Goal: Task Accomplishment & Management: Use online tool/utility

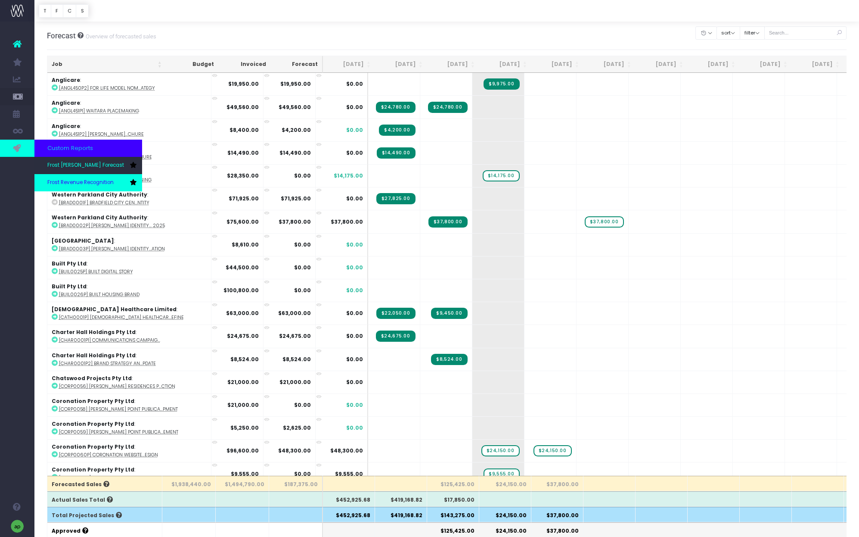
click at [74, 180] on span "Frost Revenue Recognition" at bounding box center [80, 183] width 66 height 8
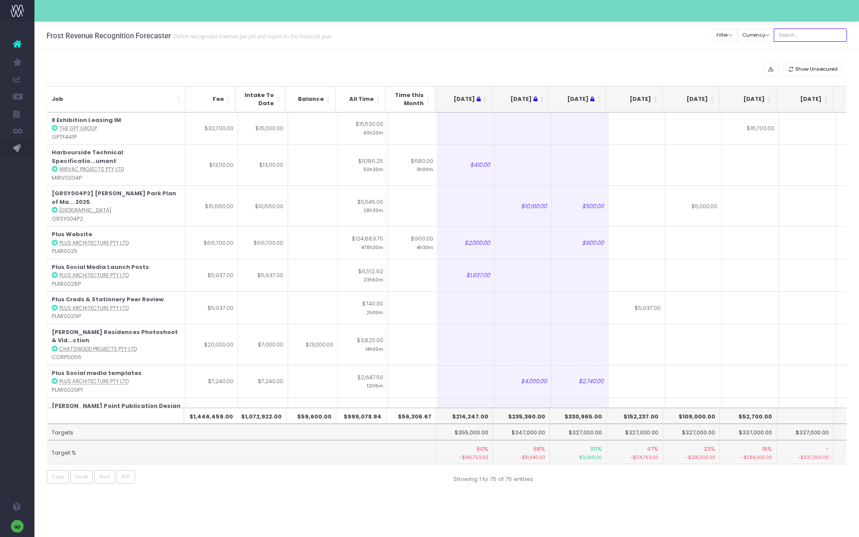
click at [809, 32] on input "text" at bounding box center [810, 34] width 73 height 13
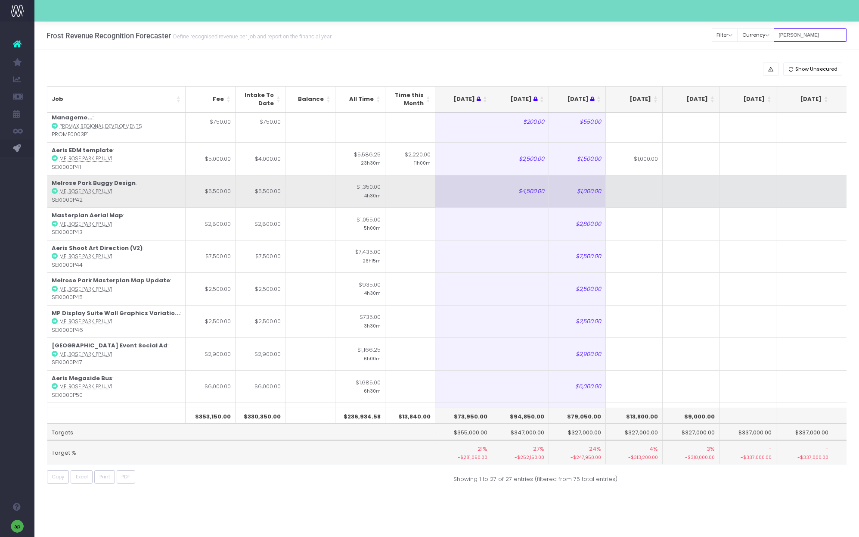
scroll to position [592, 0]
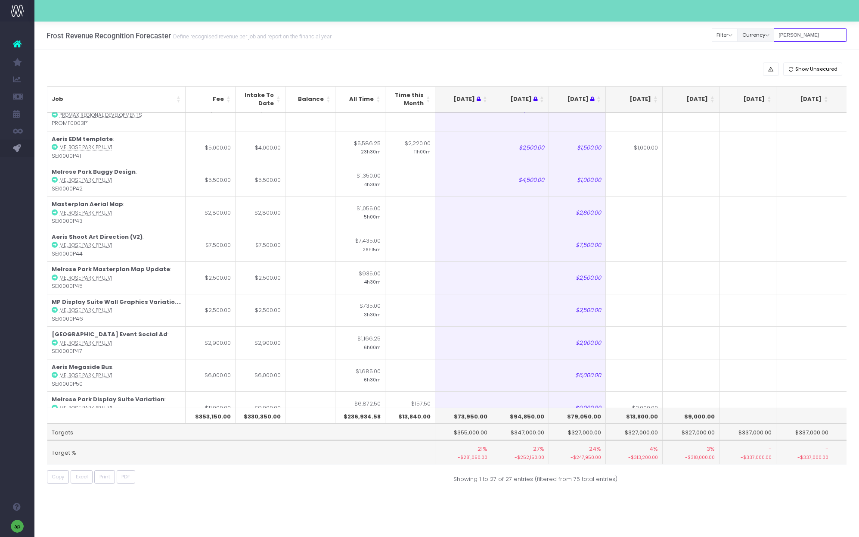
drag, startPoint x: 816, startPoint y: 36, endPoint x: 769, endPoint y: 36, distance: 46.9
click at [769, 36] on div "Clear Filters Filter By Account Manager All [PERSON_NAME] inezritchie [PERSON_N…" at bounding box center [779, 35] width 135 height 18
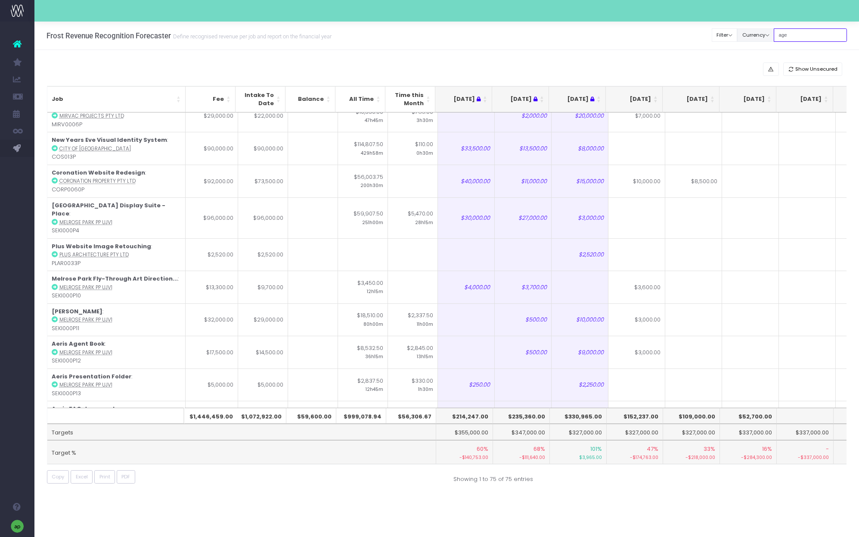
scroll to position [0, 0]
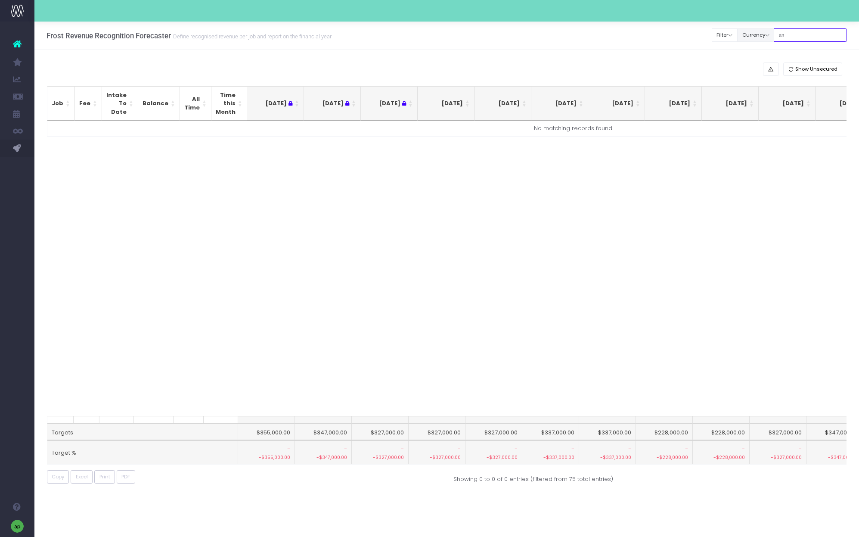
type input "a"
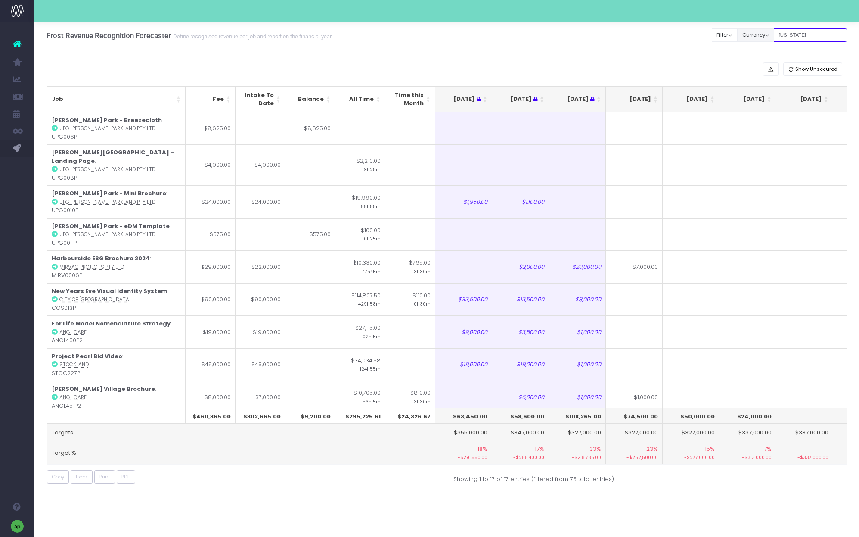
drag, startPoint x: 815, startPoint y: 37, endPoint x: 764, endPoint y: 37, distance: 50.8
click at [764, 37] on div "Clear Filters Filter By Account Manager All [PERSON_NAME] inezritchie [PERSON_N…" at bounding box center [779, 35] width 135 height 18
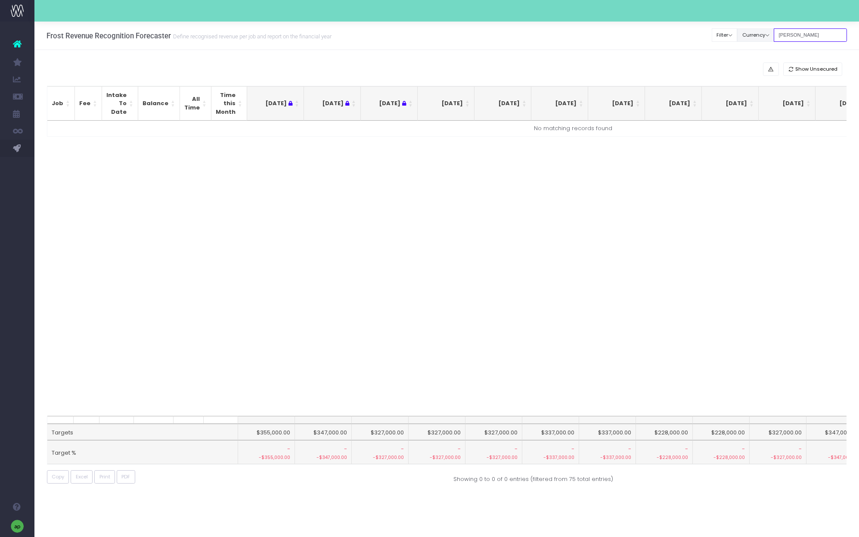
drag, startPoint x: 809, startPoint y: 34, endPoint x: 781, endPoint y: 31, distance: 27.7
click at [781, 32] on div "Clear Filters Filter By Account Manager All [PERSON_NAME] inezritchie [PERSON_N…" at bounding box center [779, 35] width 135 height 18
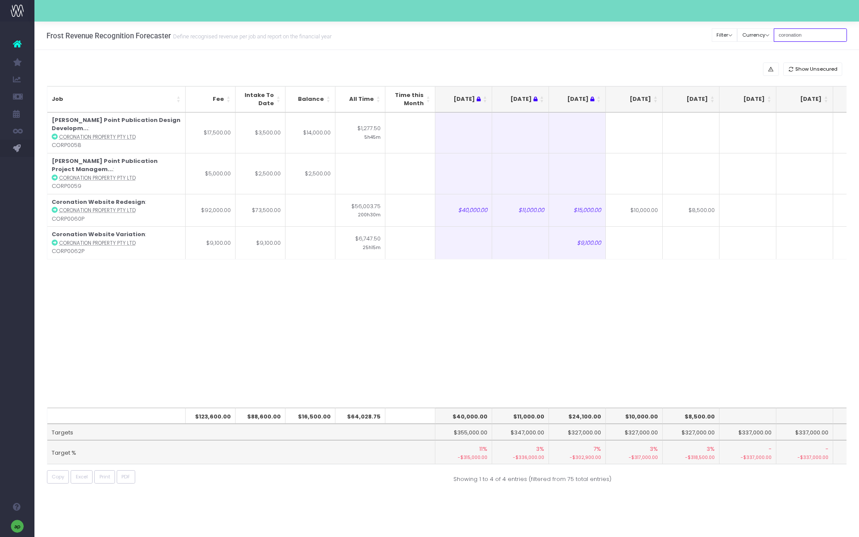
drag, startPoint x: 821, startPoint y: 31, endPoint x: 783, endPoint y: 31, distance: 37.5
click at [783, 31] on input "coronation" at bounding box center [810, 34] width 73 height 13
click at [785, 31] on input "coronation" at bounding box center [810, 34] width 73 height 13
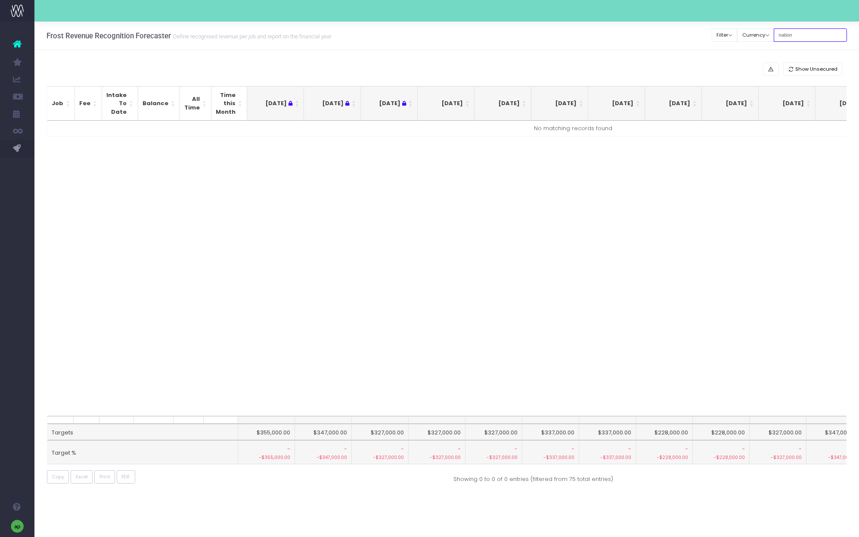
type input "nation"
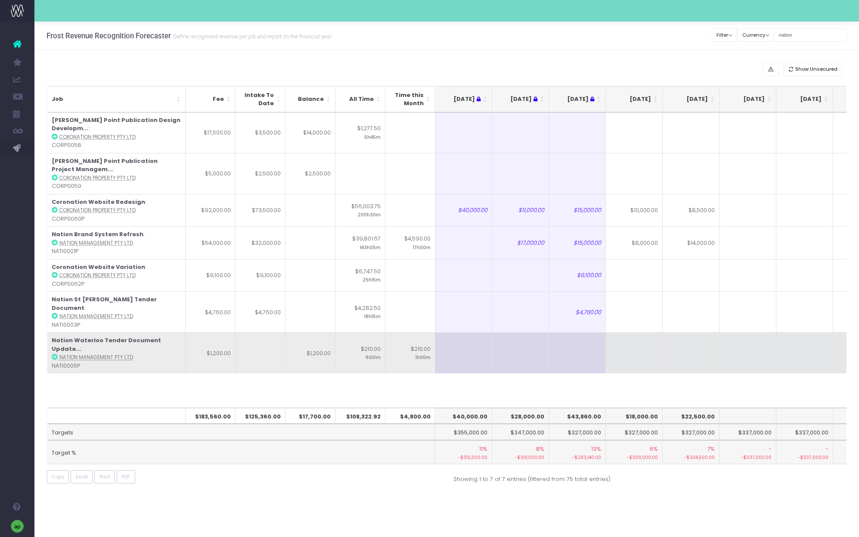
click at [635, 332] on td at bounding box center [634, 352] width 57 height 41
type input "1200"
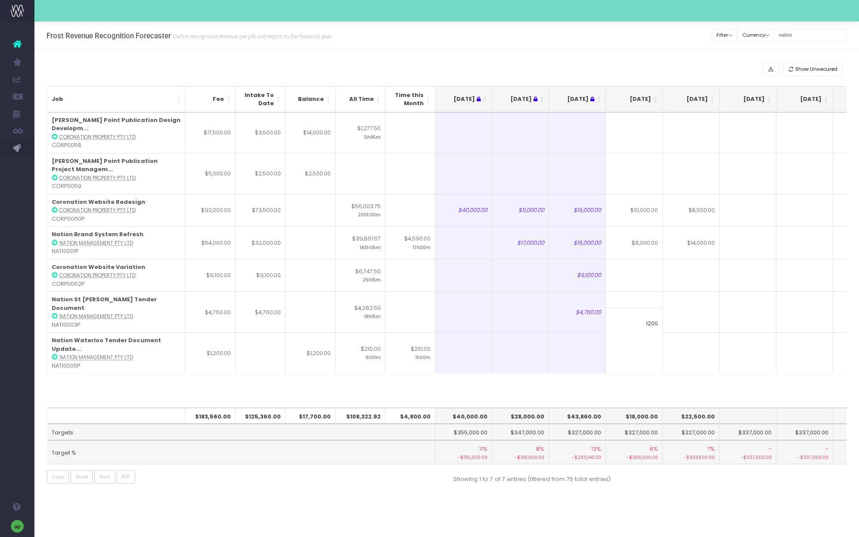
click at [629, 366] on div "Job Fee Intake To Date Balance All Time Time this Month [DATE] Jun [DATE] Aug […" at bounding box center [447, 259] width 800 height 295
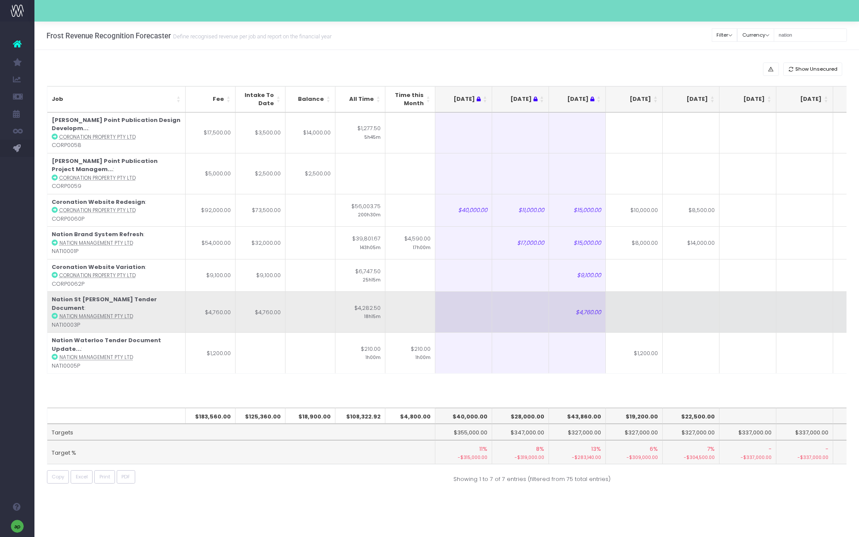
click at [643, 291] on td at bounding box center [634, 311] width 57 height 41
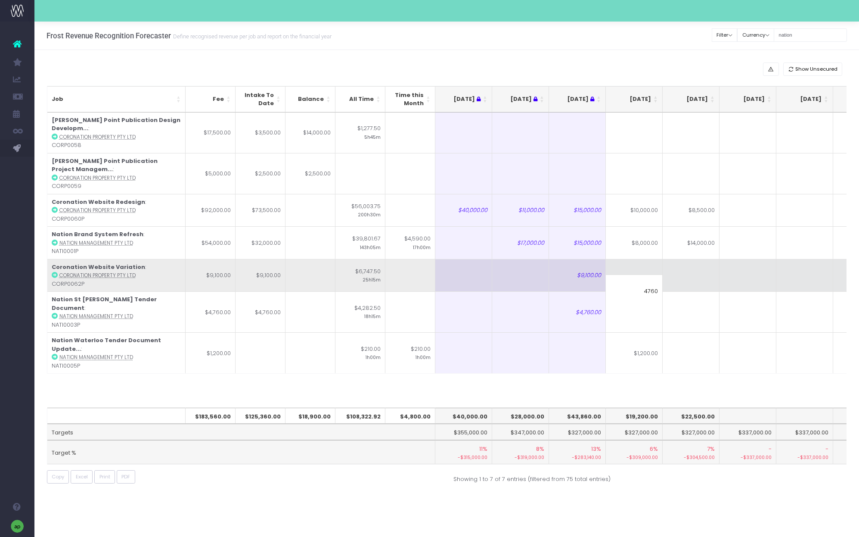
type input "4760"
click at [637, 259] on td at bounding box center [634, 275] width 57 height 33
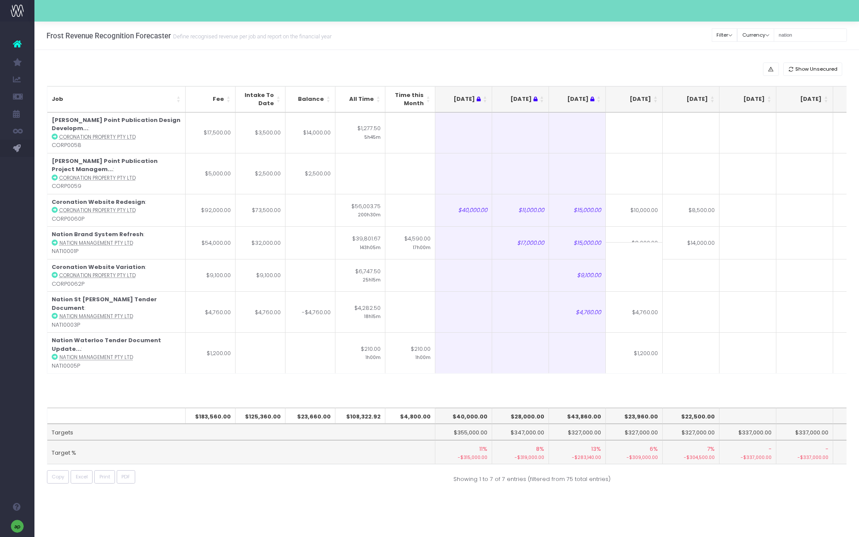
click at [638, 257] on input at bounding box center [634, 258] width 57 height 33
type input "9100"
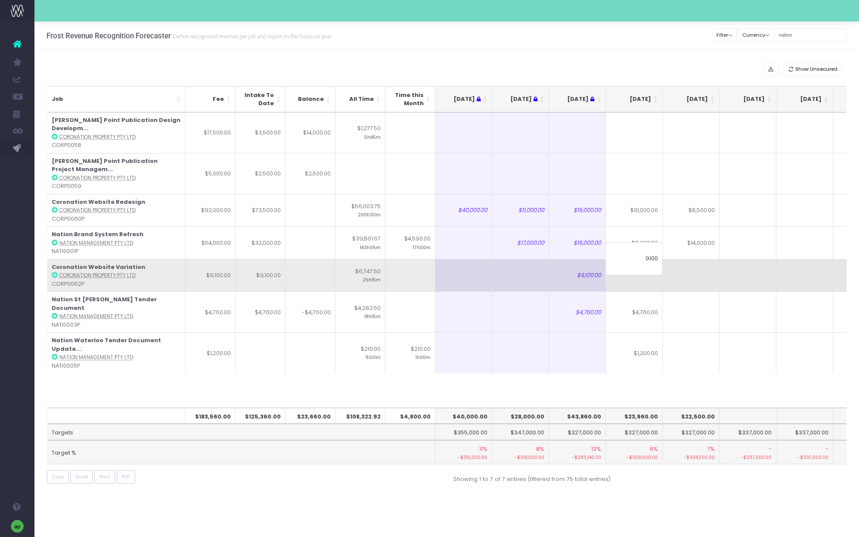
click at [693, 263] on td at bounding box center [691, 275] width 57 height 33
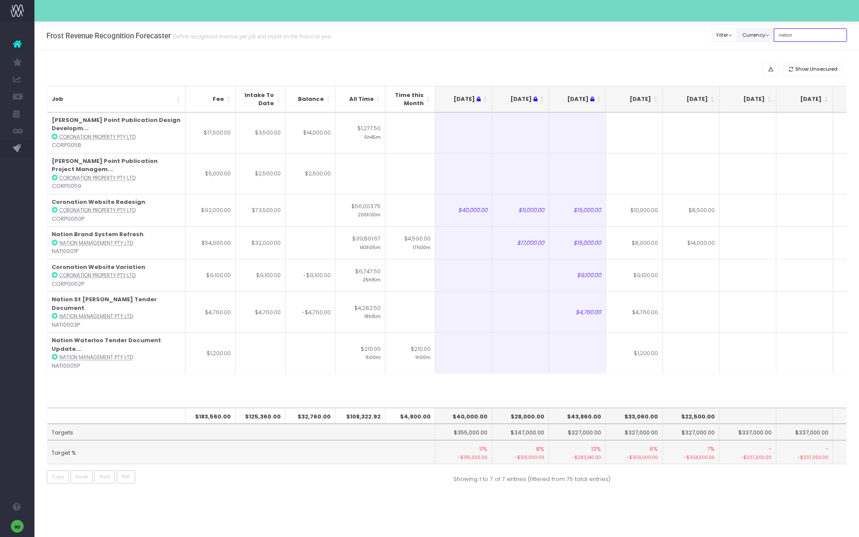
drag, startPoint x: 805, startPoint y: 36, endPoint x: 773, endPoint y: 36, distance: 32.3
click at [773, 36] on div "Clear Filters Filter By Account Manager All [PERSON_NAME] inezritchie [PERSON_N…" at bounding box center [779, 35] width 135 height 18
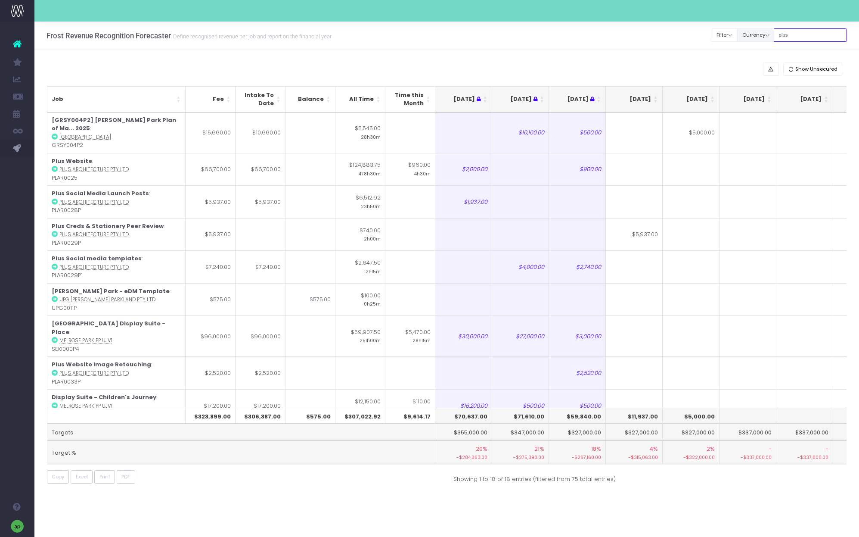
type input "plus"
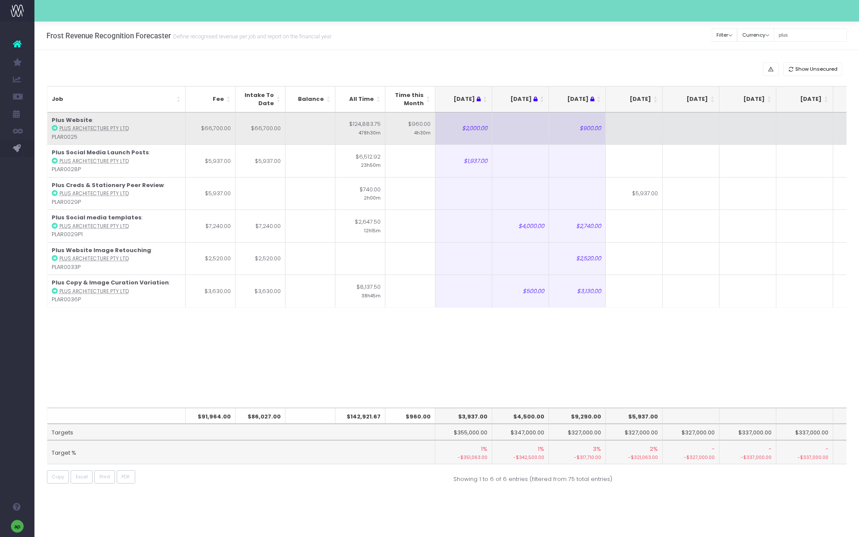
click at [635, 131] on td at bounding box center [634, 128] width 57 height 32
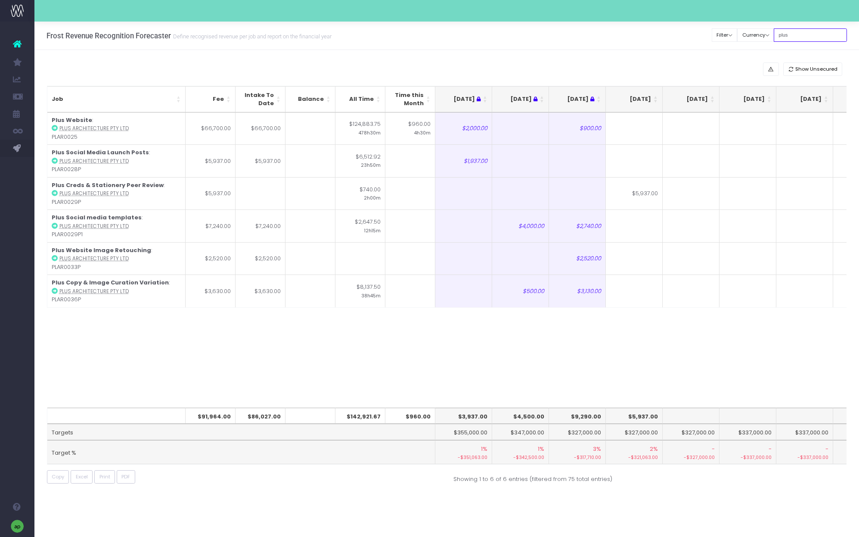
drag, startPoint x: 799, startPoint y: 35, endPoint x: 734, endPoint y: 26, distance: 65.7
click at [734, 26] on div "Clear Filters Filter By Account Manager All [PERSON_NAME] inezritchie [PERSON_N…" at bounding box center [779, 35] width 135 height 18
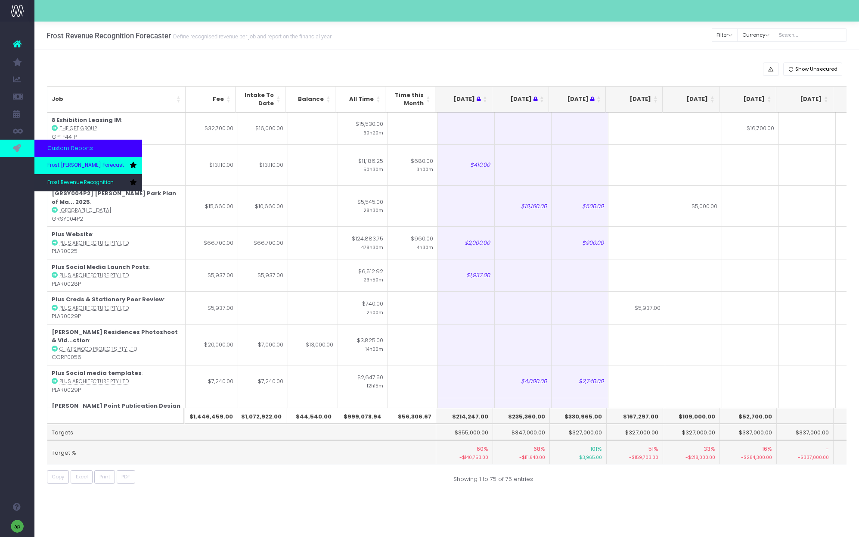
click at [62, 163] on span "Frost [PERSON_NAME] Forecast" at bounding box center [85, 166] width 77 height 8
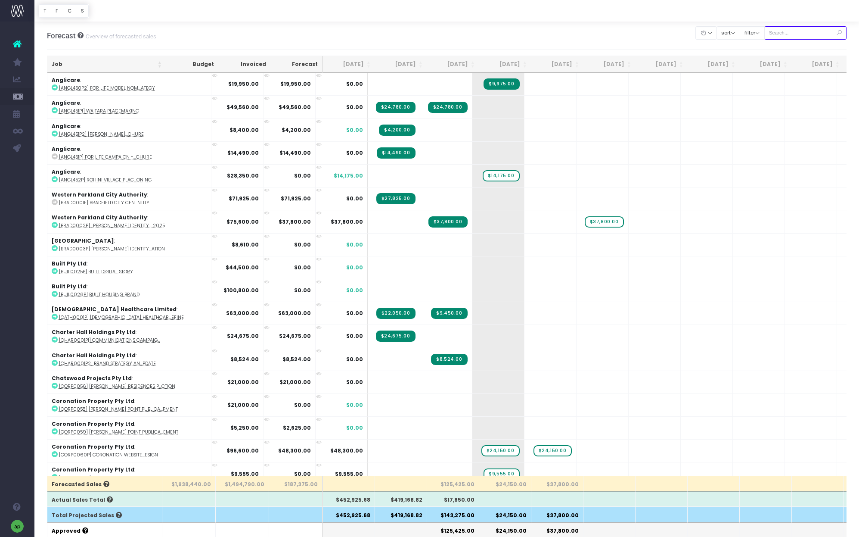
click at [797, 33] on input "text" at bounding box center [806, 32] width 83 height 13
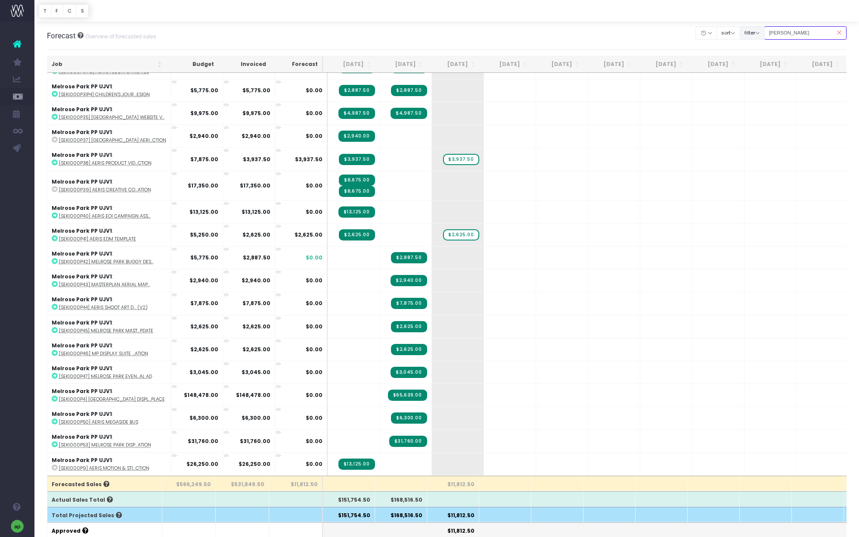
drag, startPoint x: 797, startPoint y: 32, endPoint x: 766, endPoint y: 32, distance: 30.6
click at [766, 32] on div "Clear Filters Hide Jun 2025 Jul 2025 Aug 2025 Sep 2025 Oct 2025 Nov 2025 Dec 20…" at bounding box center [771, 33] width 151 height 18
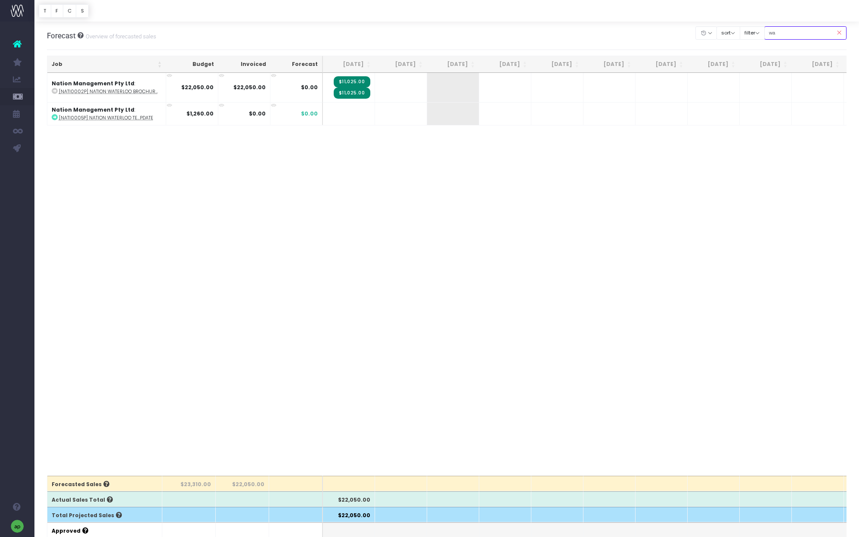
type input "w"
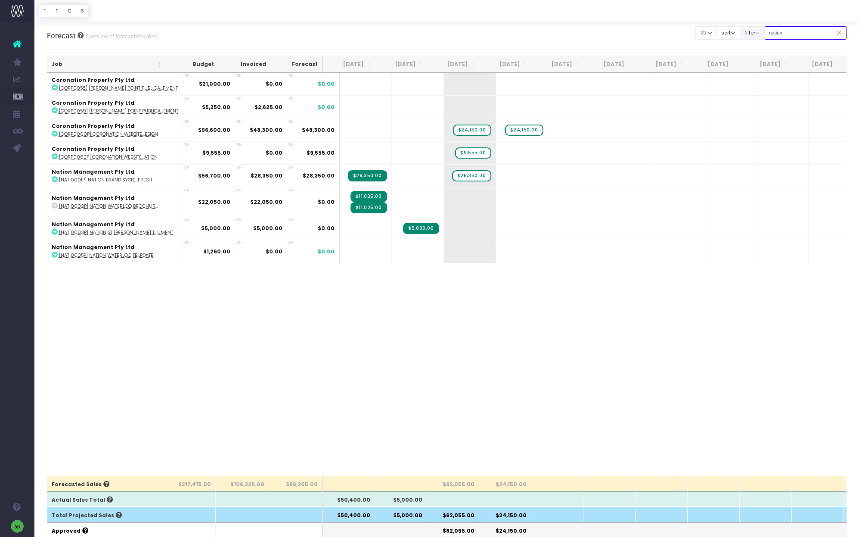
drag, startPoint x: 796, startPoint y: 31, endPoint x: 756, endPoint y: 29, distance: 39.7
click at [756, 29] on div "Clear Filters Hide Jun 2025 Jul 2025 Aug 2025 Sep 2025 Oct 2025 Nov 2025 Dec 20…" at bounding box center [771, 33] width 151 height 18
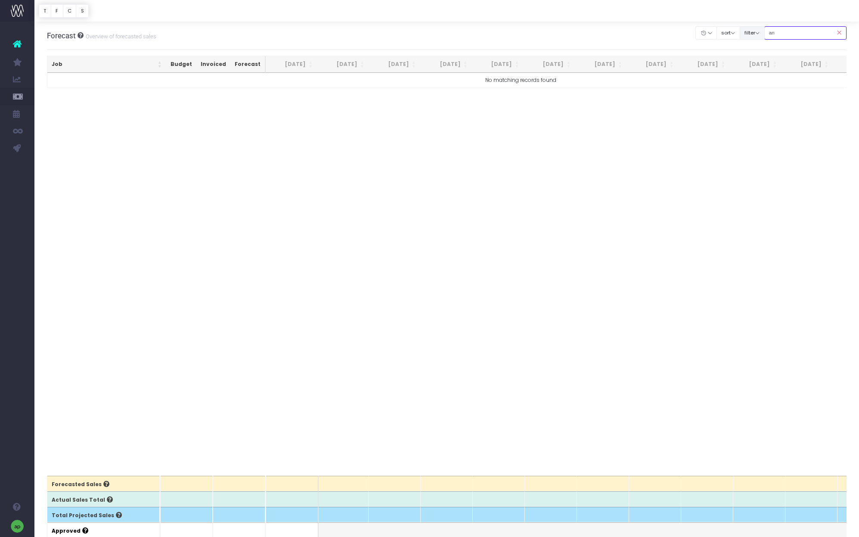
type input "a"
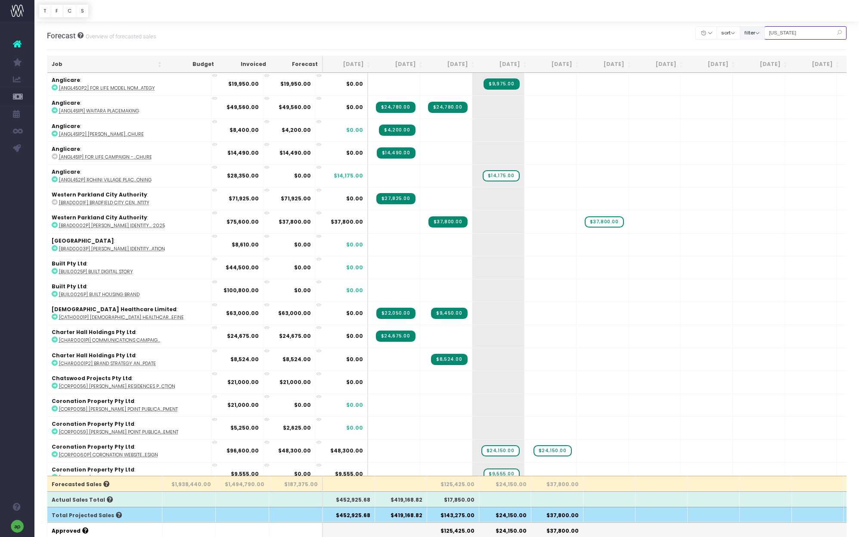
type input "[US_STATE]"
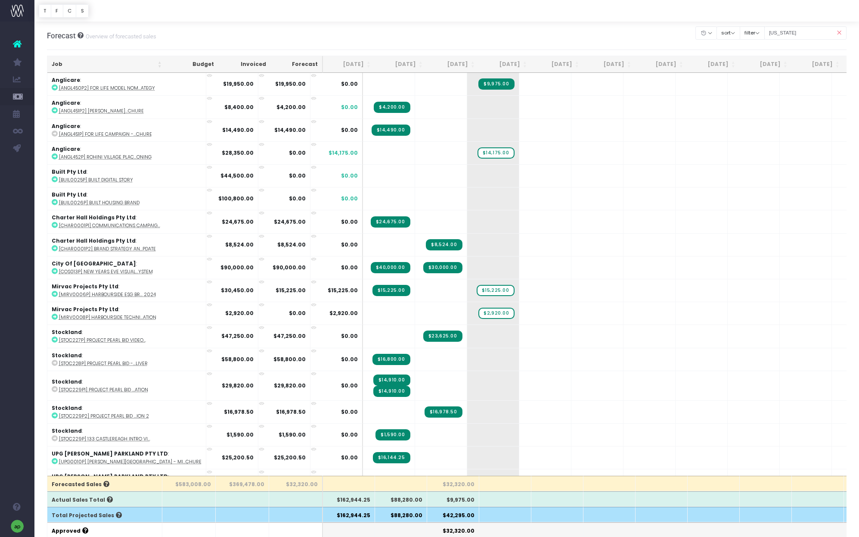
click at [839, 32] on icon at bounding box center [839, 33] width 15 height 18
